Goal: Task Accomplishment & Management: Use online tool/utility

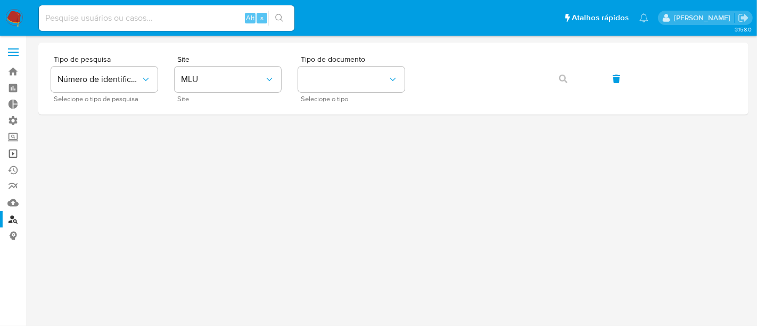
click at [12, 153] on link "Operações em massa" at bounding box center [63, 153] width 127 height 17
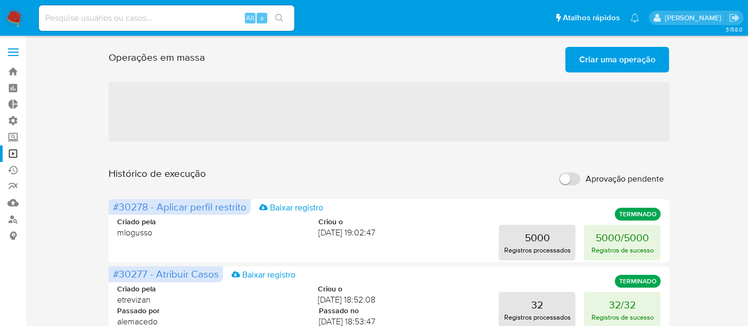
click at [620, 53] on span "Criar uma operação" at bounding box center [617, 59] width 76 height 23
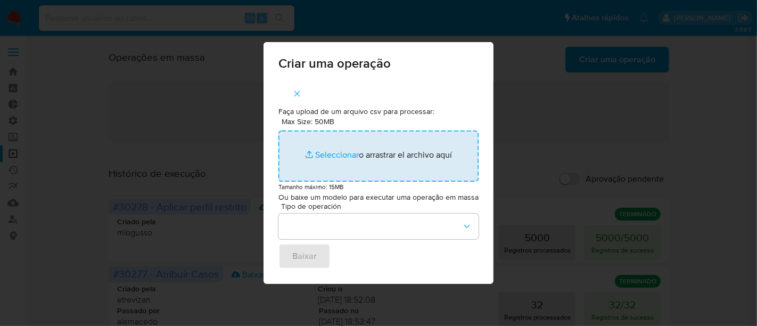
click at [337, 152] on input "Max Size: 50MB Seleccionar archivos" at bounding box center [379, 155] width 200 height 51
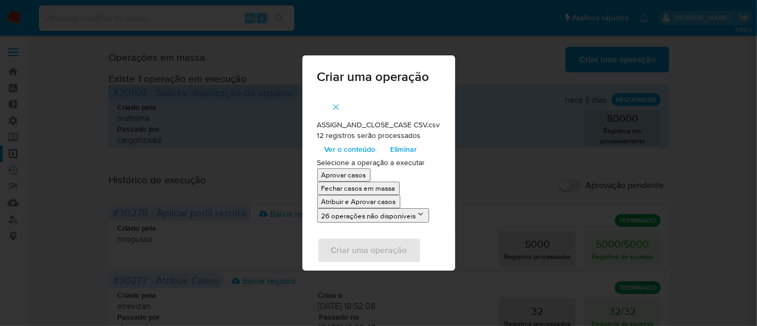
click at [350, 149] on span "Ver o conteúdo" at bounding box center [350, 149] width 51 height 15
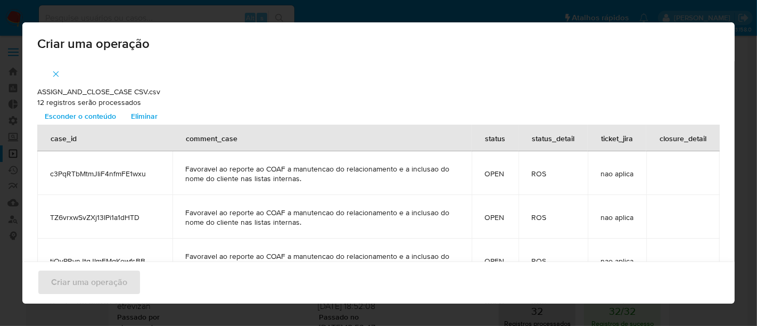
click at [102, 116] on span "Esconder o conteúdo" at bounding box center [80, 116] width 71 height 15
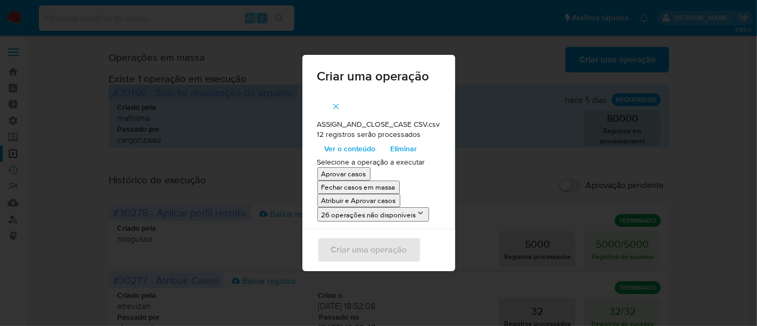
click at [361, 200] on p "Atribuir e Aprovar casos" at bounding box center [359, 200] width 75 height 10
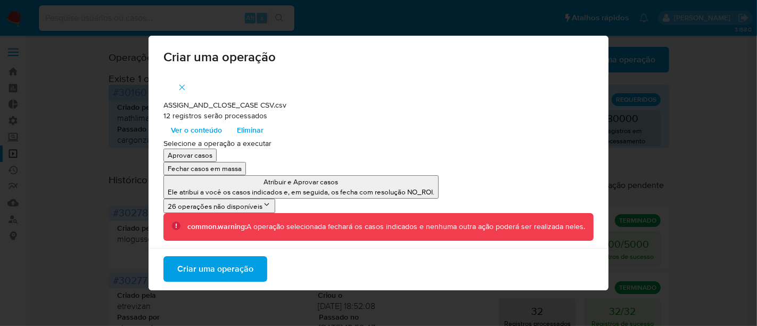
click at [216, 265] on span "Criar uma operação" at bounding box center [215, 268] width 76 height 23
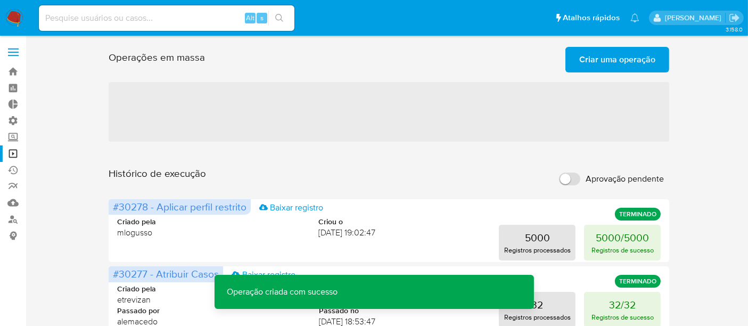
click at [627, 61] on span "Criar uma operação" at bounding box center [617, 59] width 76 height 23
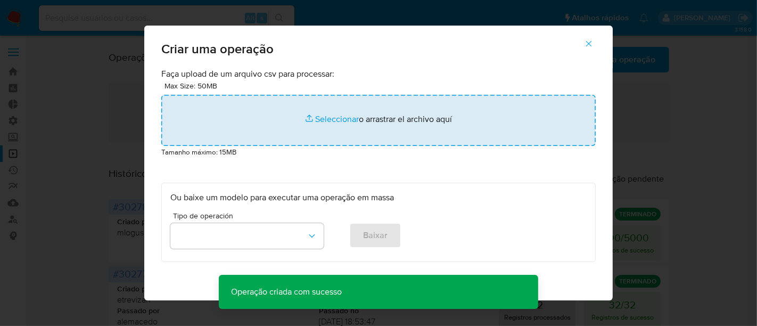
click at [347, 117] on input "file" at bounding box center [378, 120] width 435 height 51
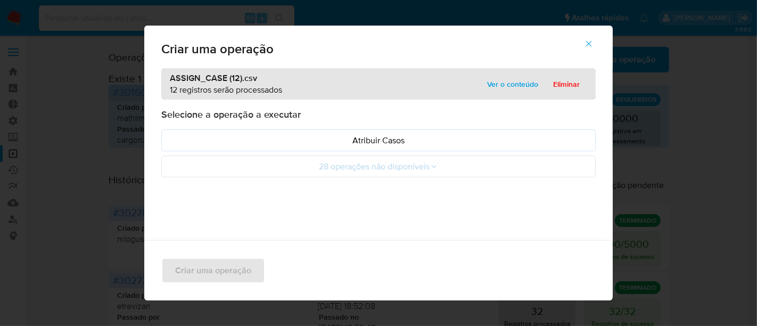
click at [506, 86] on span "Ver o conteúdo" at bounding box center [512, 84] width 51 height 15
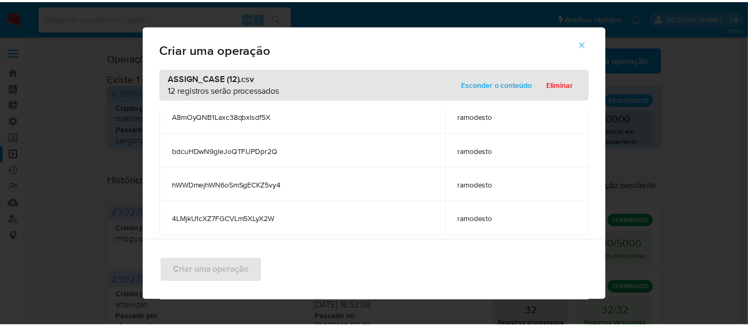
scroll to position [307, 0]
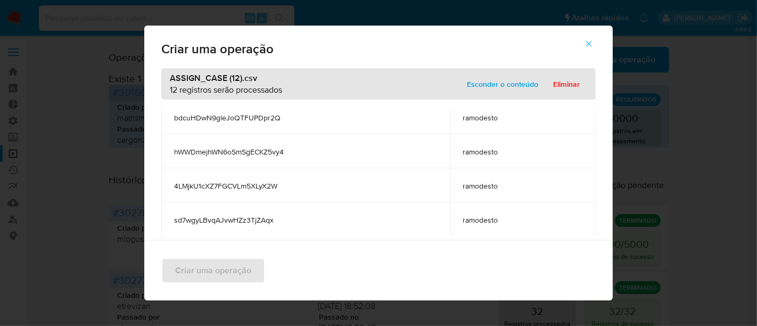
click at [488, 83] on span "Esconder o conteúdo" at bounding box center [502, 84] width 71 height 15
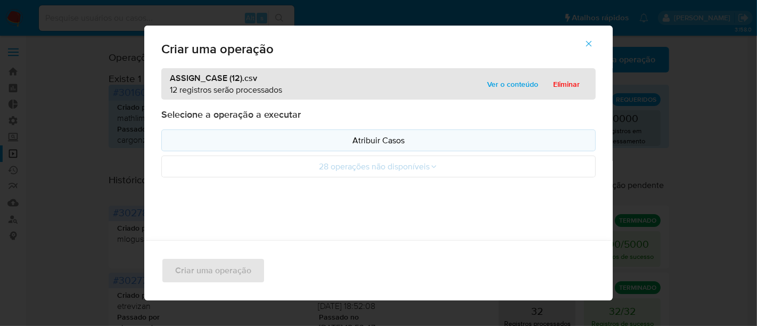
click at [338, 137] on p "Atribuir Casos" at bounding box center [378, 140] width 416 height 12
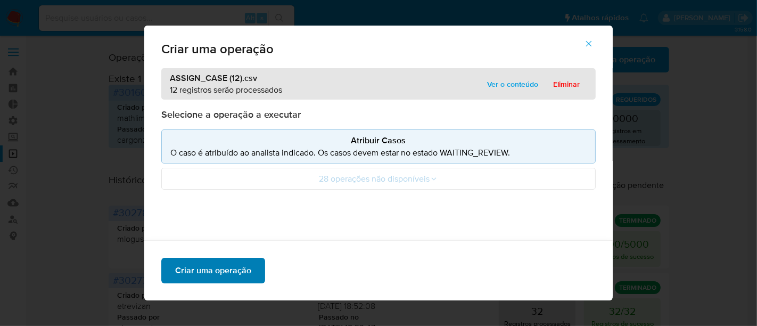
click at [217, 265] on span "Criar uma operação" at bounding box center [213, 270] width 76 height 23
